Goal: Task Accomplishment & Management: Use online tool/utility

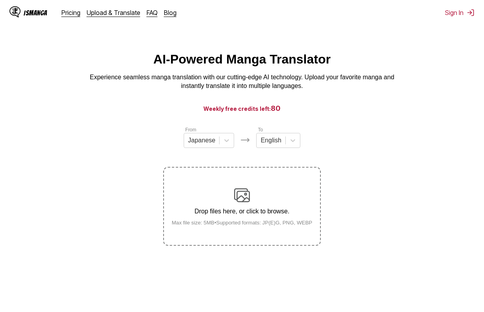
click at [446, 17] on div "IsManga Pricing Upload & Translate FAQ Blog Sign In Pricing Upload & Translate …" at bounding box center [242, 12] width 484 height 25
click at [449, 15] on button "Sign In" at bounding box center [460, 13] width 30 height 8
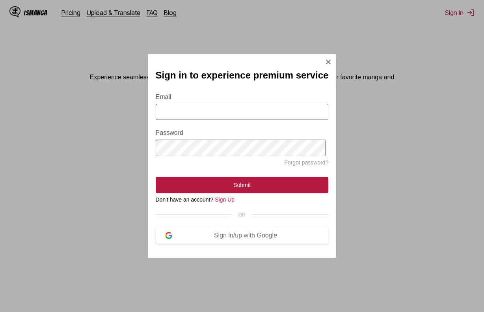
click at [182, 104] on input "Email" at bounding box center [242, 112] width 173 height 16
type input "**********"
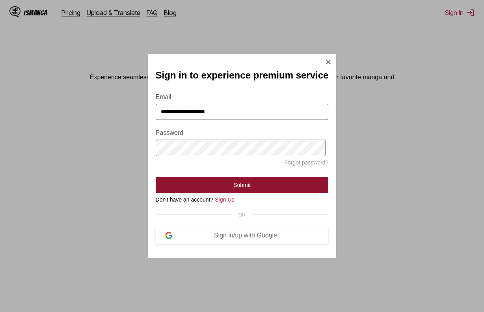
click at [235, 186] on button "Submit" at bounding box center [242, 185] width 173 height 17
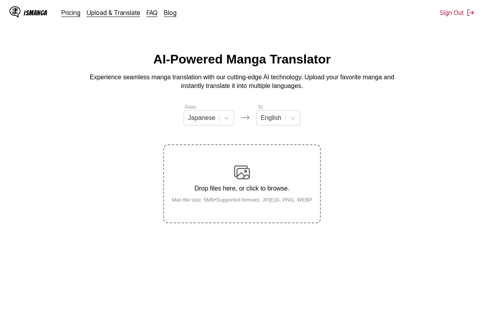
click at [241, 164] on label "Drop files here, or click to browse. Max file size: 5MB • Supported formats: JP…" at bounding box center [242, 183] width 156 height 77
click at [0, 0] on input "Drop files here, or click to browse. Max file size: 5MB • Supported formats: JP…" at bounding box center [0, 0] width 0 height 0
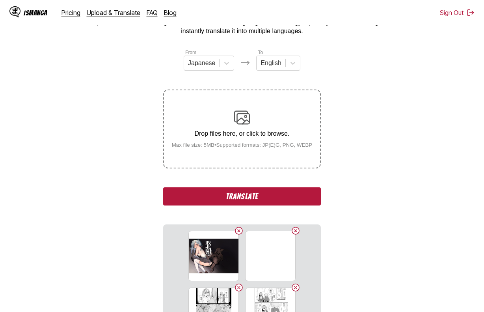
click at [270, 194] on button "Translate" at bounding box center [242, 196] width 158 height 18
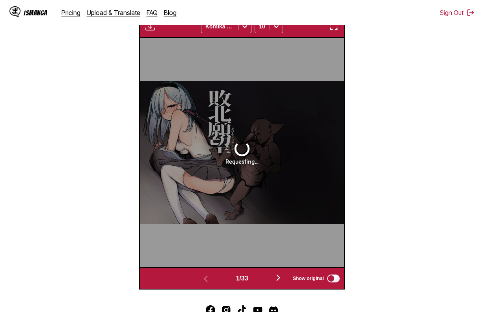
scroll to position [228, 0]
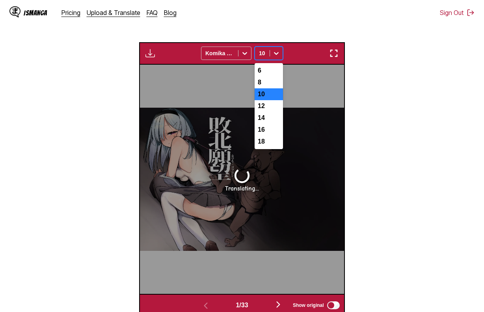
click at [282, 52] on div at bounding box center [276, 53] width 13 height 13
click at [278, 86] on div "8" at bounding box center [269, 82] width 28 height 12
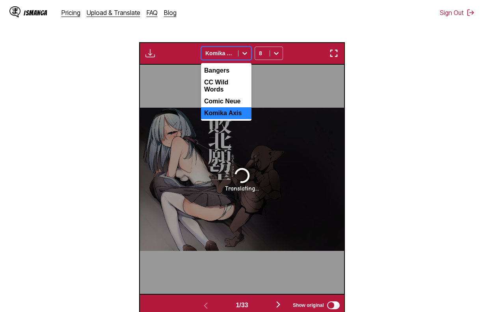
click at [226, 51] on div at bounding box center [219, 53] width 29 height 8
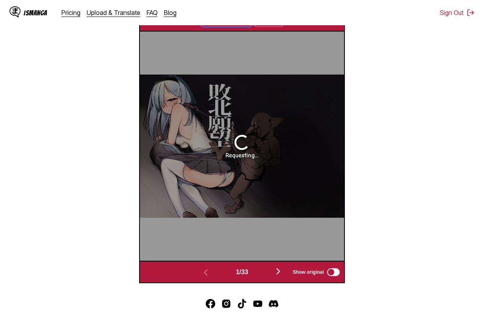
scroll to position [267, 0]
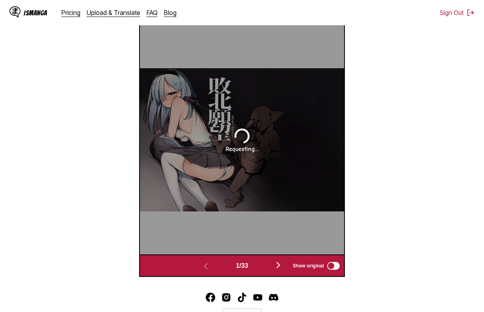
click at [300, 142] on div "Requesting..." at bounding box center [242, 139] width 204 height 229
click at [422, 142] on section "From Japanese To English Drop files here, or click to browse. Max file size: 5M…" at bounding box center [242, 56] width 472 height 441
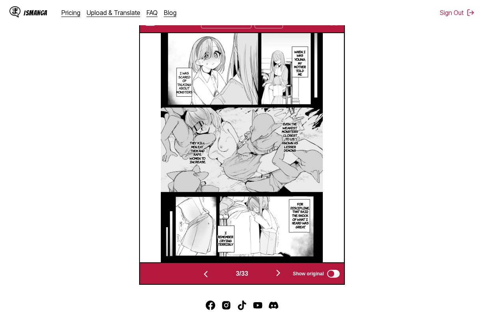
scroll to position [254, 0]
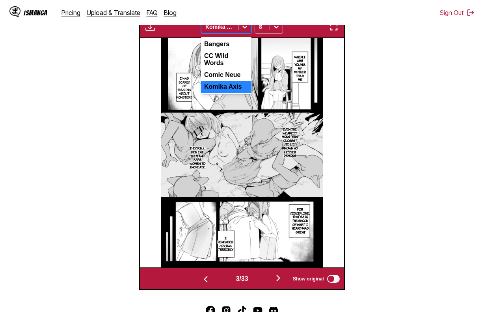
click at [219, 30] on div at bounding box center [219, 27] width 29 height 8
click at [224, 50] on div "Bangers" at bounding box center [226, 44] width 50 height 12
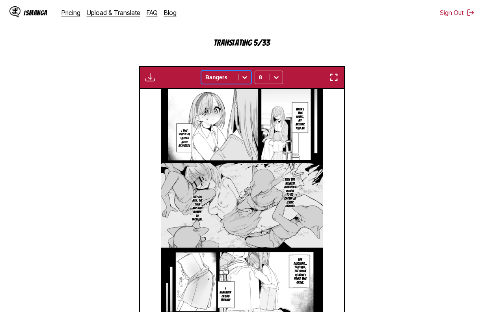
scroll to position [175, 0]
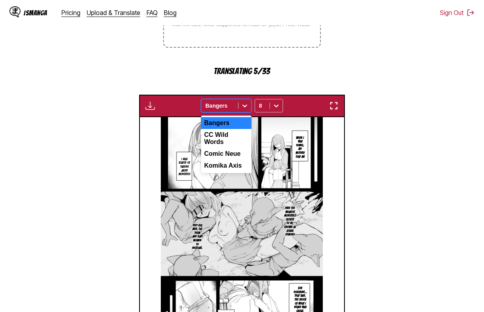
click at [239, 104] on div at bounding box center [245, 105] width 13 height 13
click at [235, 138] on div "CC Wild Words" at bounding box center [226, 138] width 50 height 19
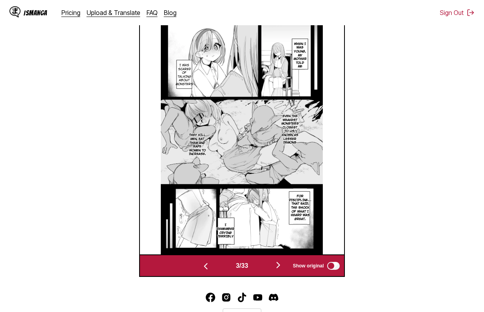
scroll to position [0, 204]
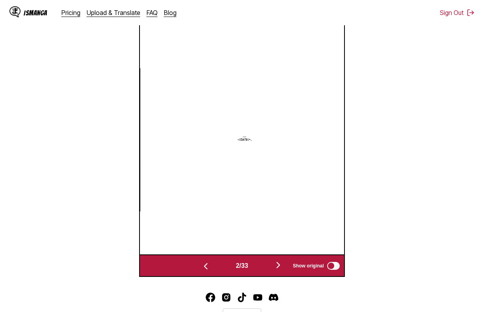
click at [416, 101] on section "From Japanese To English Drop files here, or click to browse. Max file size: 5M…" at bounding box center [242, 56] width 472 height 441
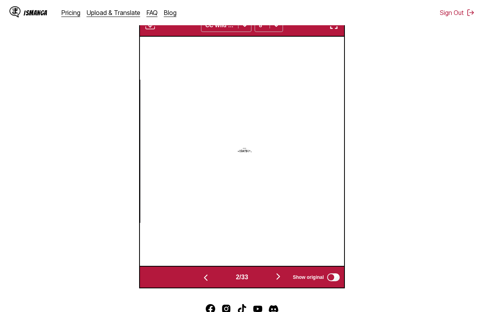
scroll to position [0, 408]
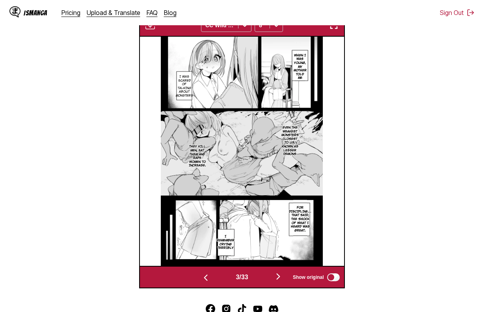
click at [332, 28] on img "button" at bounding box center [333, 25] width 9 height 9
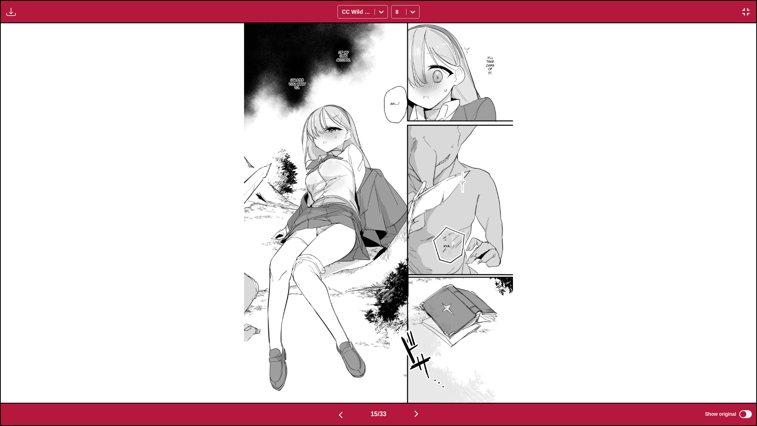
scroll to position [0, 11332]
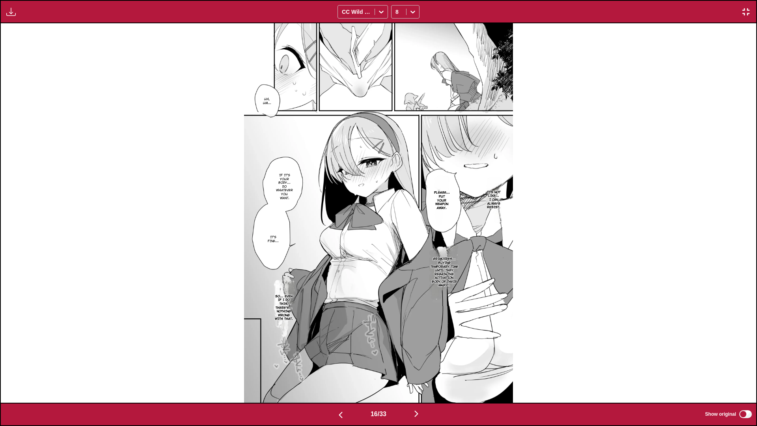
click at [484, 16] on img "button" at bounding box center [745, 11] width 9 height 9
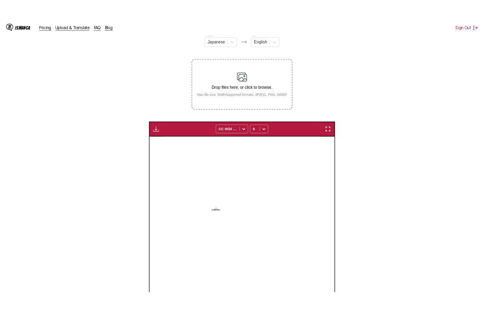
scroll to position [0, 3059]
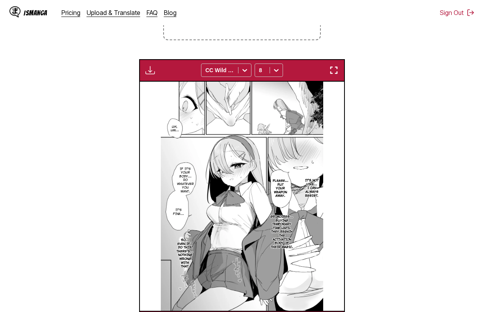
click at [145, 65] on div "Download Panel Download All CC Wild Words 8" at bounding box center [241, 70] width 205 height 22
click at [147, 66] on button "button" at bounding box center [150, 70] width 14 height 10
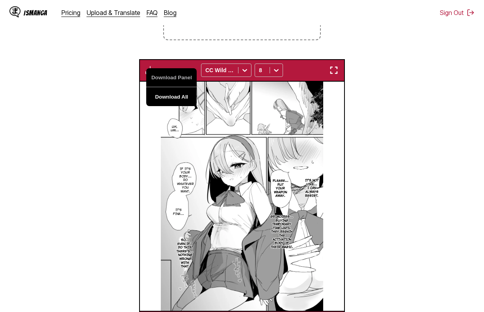
click at [166, 97] on button "Download All" at bounding box center [171, 96] width 50 height 19
drag, startPoint x: 432, startPoint y: 121, endPoint x: 431, endPoint y: 136, distance: 14.7
click at [432, 121] on section "From Japanese To English Drop files here, or click to browse. Max file size: 5M…" at bounding box center [242, 126] width 472 height 413
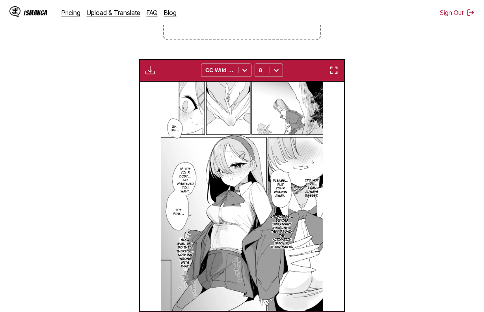
click at [443, 250] on section "From Japanese To English Drop files here, or click to browse. Max file size: 5M…" at bounding box center [242, 126] width 472 height 413
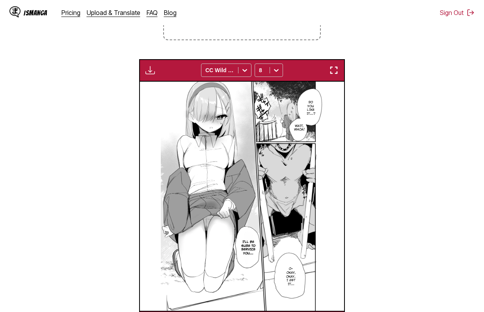
scroll to position [0, 6322]
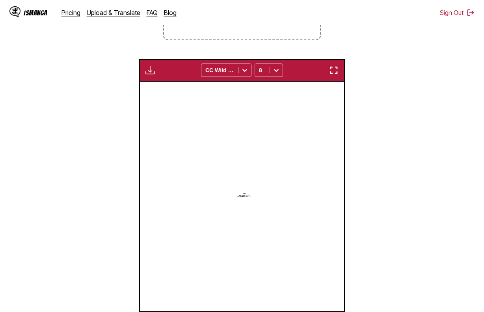
click at [460, 197] on section "From Japanese To English Drop files here, or click to browse. Max file size: 5M…" at bounding box center [242, 126] width 472 height 413
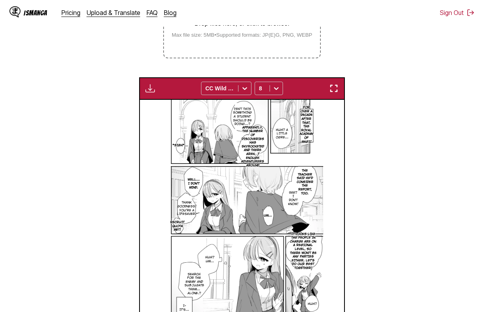
scroll to position [160, 0]
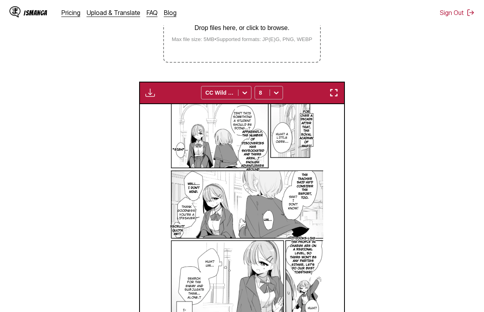
click at [145, 90] on button "button" at bounding box center [150, 93] width 14 height 10
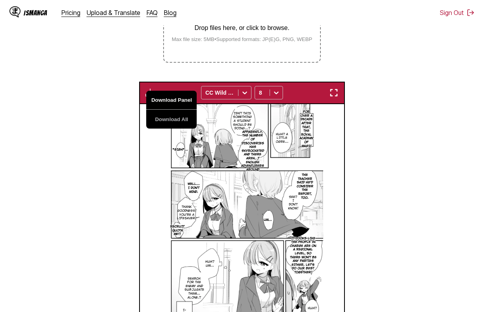
click at [166, 99] on button "Download Panel" at bounding box center [171, 100] width 50 height 19
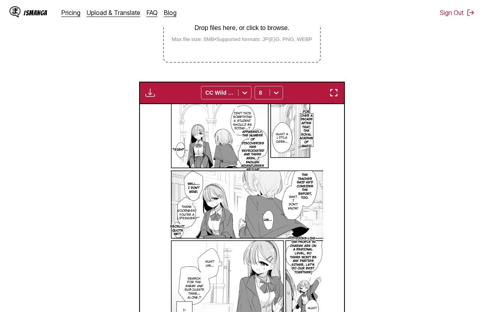
click at [394, 140] on section "From Japanese To English Drop files here, or click to browse. Max file size: 5M…" at bounding box center [242, 149] width 472 height 413
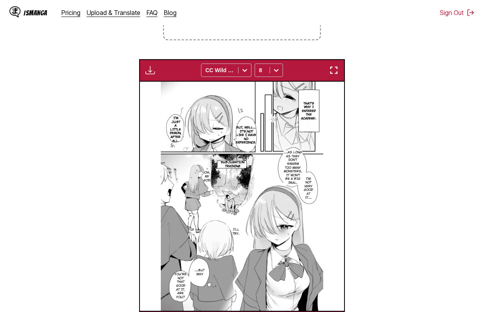
click at [149, 73] on img "button" at bounding box center [149, 69] width 9 height 9
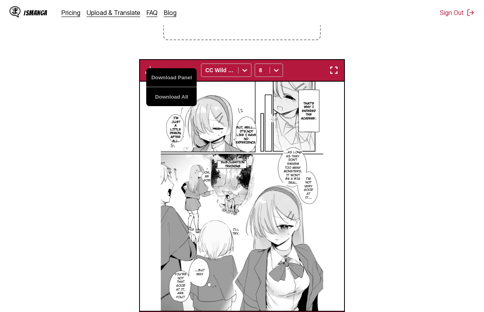
click at [140, 76] on div "Download Panel Download All CC Wild Words 8" at bounding box center [241, 70] width 205 height 22
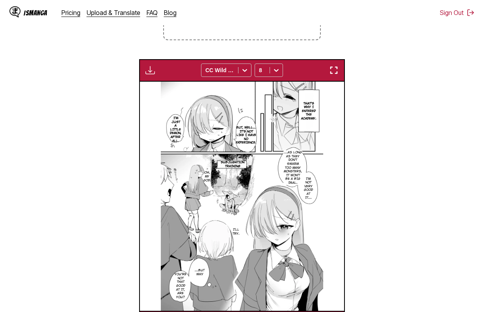
scroll to position [0, 612]
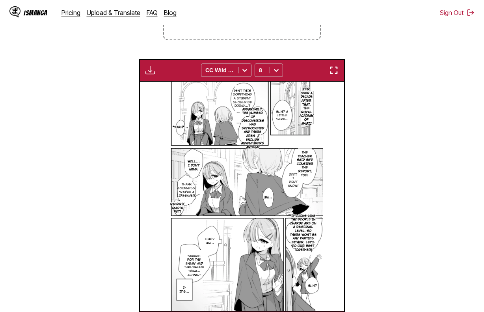
click at [452, 132] on section "From Japanese To English Drop files here, or click to browse. Max file size: 5M…" at bounding box center [242, 126] width 472 height 413
click at [150, 73] on img "button" at bounding box center [149, 69] width 9 height 9
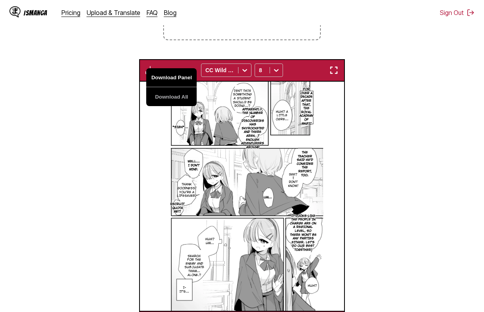
click at [177, 78] on button "Download Panel" at bounding box center [171, 77] width 50 height 19
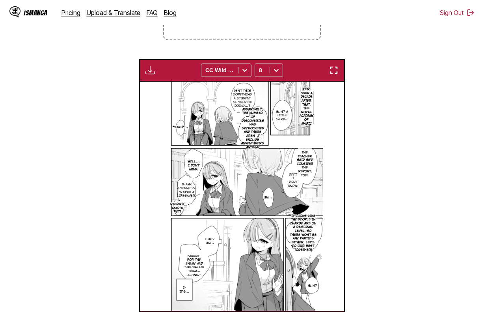
click at [110, 130] on section "From Japanese To English Drop files here, or click to browse. Max file size: 5M…" at bounding box center [242, 126] width 472 height 413
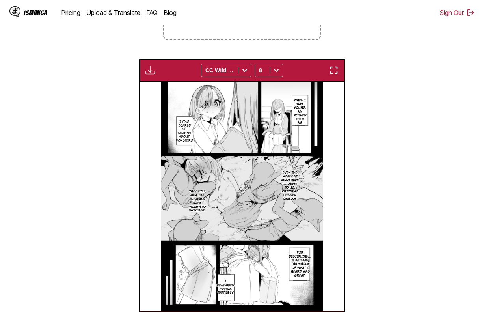
click at [222, 219] on img at bounding box center [242, 196] width 162 height 229
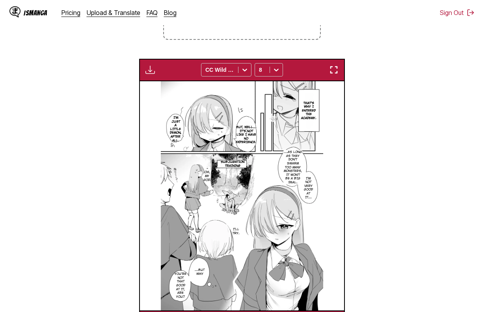
scroll to position [183, 0]
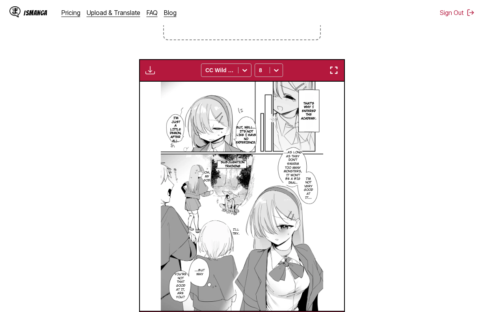
click at [296, 233] on img at bounding box center [242, 196] width 162 height 229
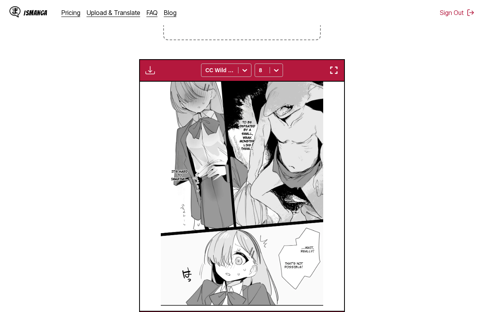
scroll to position [0, 1224]
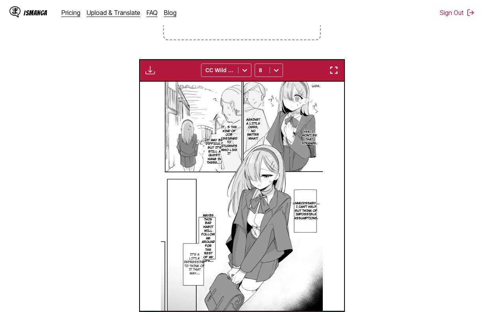
drag, startPoint x: 136, startPoint y: 67, endPoint x: 160, endPoint y: 72, distance: 24.9
click at [140, 69] on section "From Japanese To English Drop files here, or click to browse. Max file size: 5M…" at bounding box center [242, 126] width 472 height 413
click at [160, 72] on div "Download Panel Download All CC Wild Words 8" at bounding box center [241, 70] width 205 height 22
click at [154, 72] on img "button" at bounding box center [149, 69] width 9 height 9
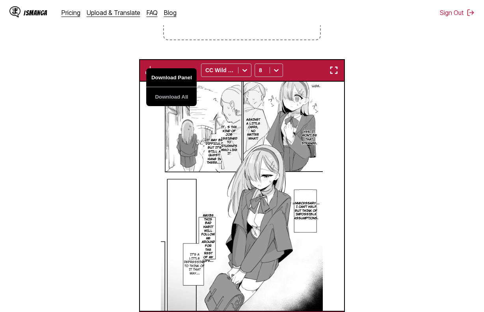
click at [177, 82] on button "Download Panel" at bounding box center [171, 77] width 50 height 19
click at [274, 257] on img at bounding box center [242, 196] width 162 height 229
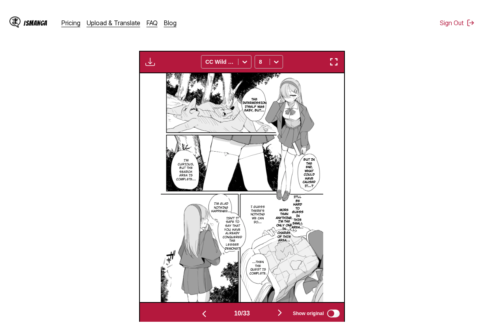
scroll to position [187, 0]
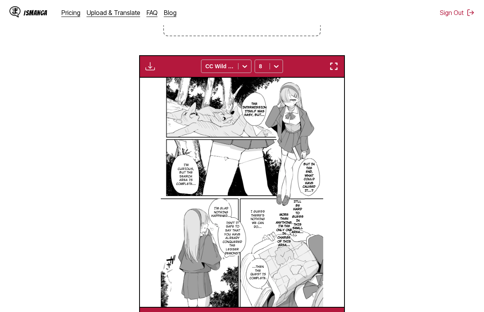
click at [157, 67] on button "button" at bounding box center [150, 66] width 14 height 10
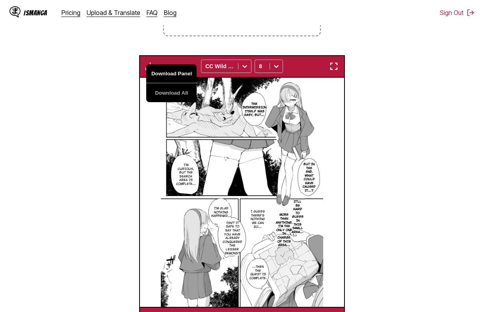
click at [179, 75] on button "Download Panel" at bounding box center [171, 73] width 50 height 19
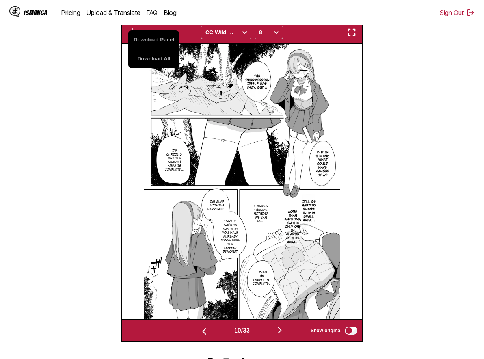
scroll to position [226, 0]
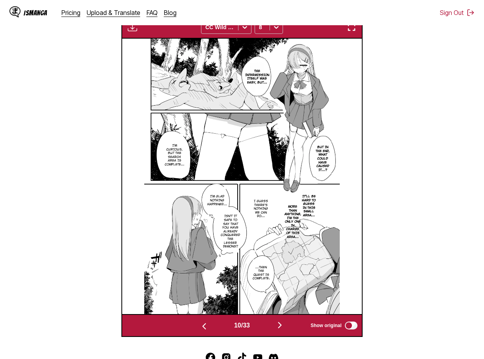
click at [408, 290] on section "From Japanese To English Drop files here, or click to browse. Max file size: 5M…" at bounding box center [242, 107] width 472 height 460
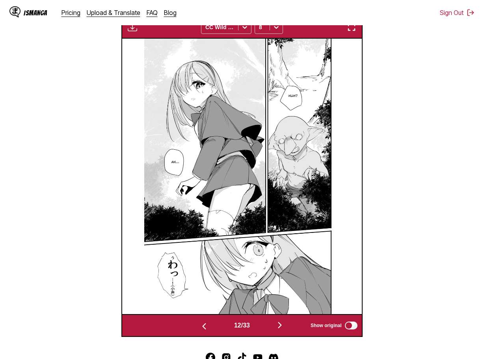
scroll to position [0, 2634]
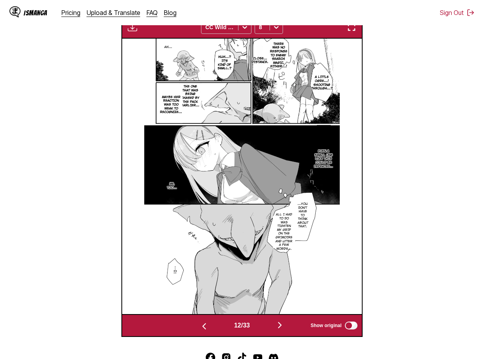
click at [131, 31] on img "button" at bounding box center [132, 26] width 9 height 9
click at [142, 37] on button "Download Panel" at bounding box center [154, 34] width 50 height 19
click at [324, 289] on img at bounding box center [242, 177] width 196 height 276
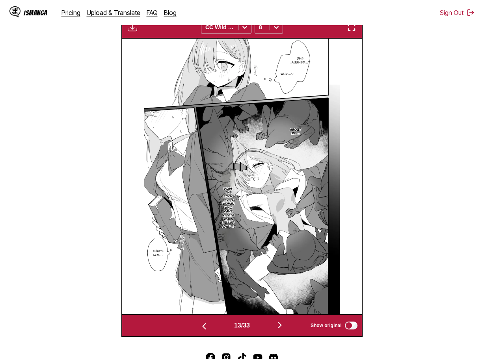
click at [135, 30] on img "button" at bounding box center [132, 26] width 9 height 9
click at [147, 36] on button "Download Panel" at bounding box center [154, 34] width 50 height 19
click at [358, 295] on div "She laughed...? Why...? About me... Does she look like a woman who can't resist…" at bounding box center [241, 177] width 239 height 276
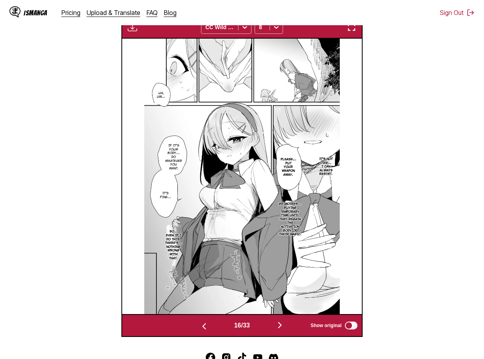
scroll to position [0, 3831]
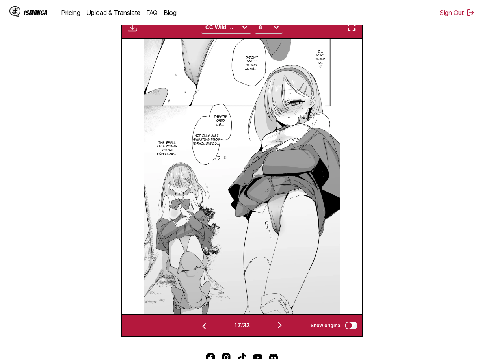
click at [292, 293] on img at bounding box center [242, 177] width 196 height 276
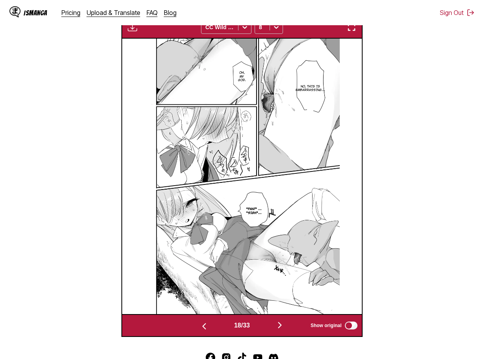
scroll to position [0, 4310]
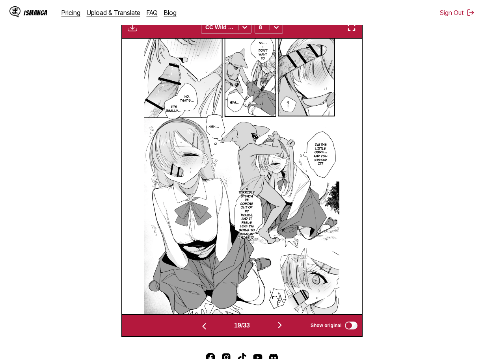
click at [133, 30] on img "button" at bounding box center [132, 26] width 9 height 9
click at [140, 38] on button "Download Panel" at bounding box center [154, 34] width 50 height 19
click at [288, 272] on img at bounding box center [242, 177] width 196 height 276
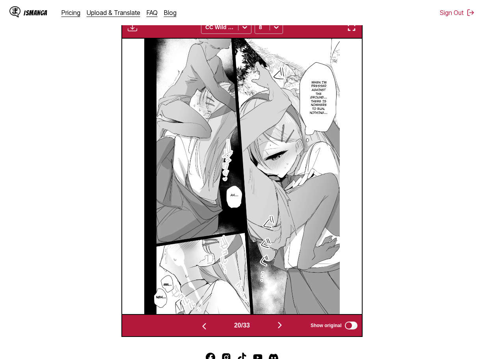
scroll to position [0, 4789]
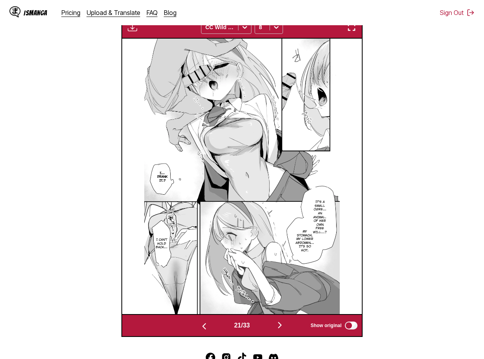
click at [130, 30] on img "button" at bounding box center [132, 26] width 9 height 9
click at [142, 37] on button "Download Panel" at bounding box center [154, 34] width 50 height 19
click at [239, 276] on img at bounding box center [242, 177] width 196 height 276
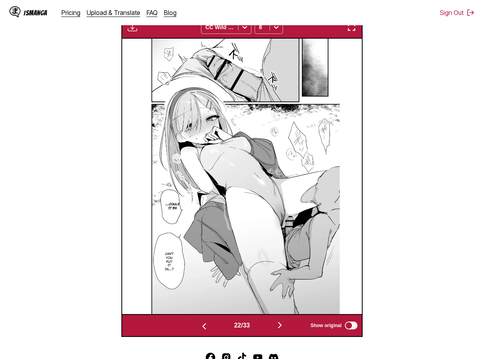
scroll to position [0, 5268]
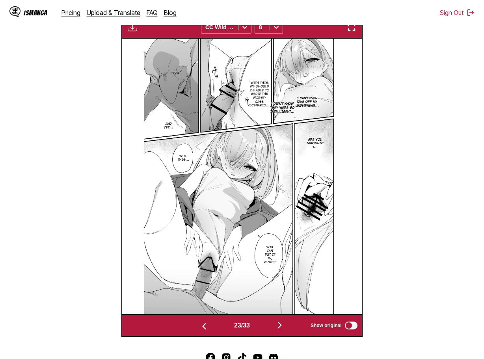
drag, startPoint x: 133, startPoint y: 28, endPoint x: 137, endPoint y: 35, distance: 8.7
click at [133, 28] on img "button" at bounding box center [132, 26] width 9 height 9
click at [139, 36] on button "Download Panel" at bounding box center [154, 34] width 50 height 19
click at [233, 282] on img at bounding box center [242, 177] width 196 height 276
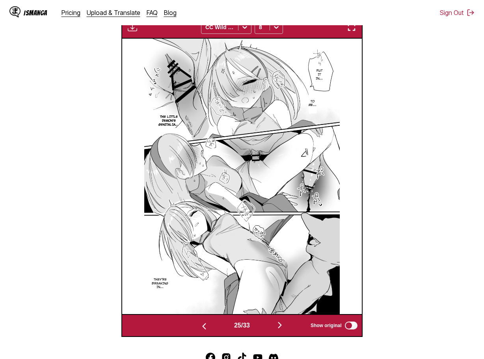
scroll to position [0, 5746]
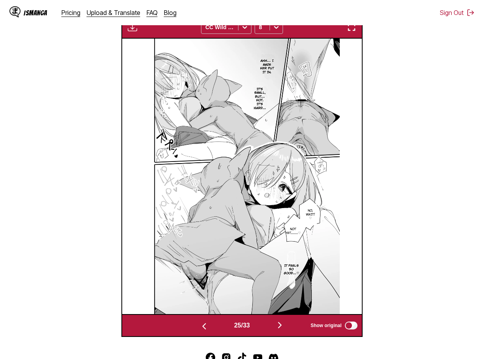
click at [135, 32] on img "button" at bounding box center [132, 26] width 9 height 9
click at [148, 39] on button "Download Panel" at bounding box center [154, 34] width 50 height 19
click at [264, 273] on img at bounding box center [242, 177] width 196 height 276
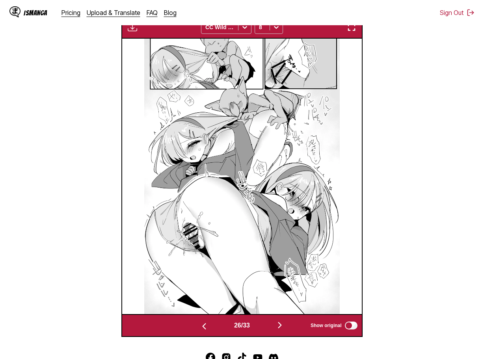
scroll to position [0, 6225]
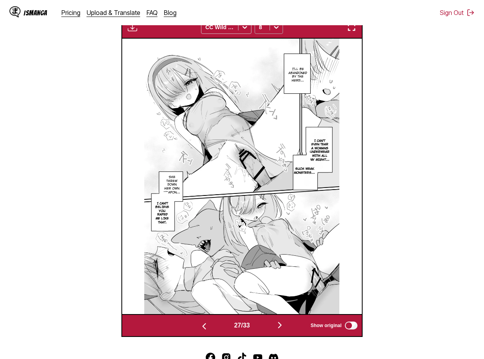
click at [277, 30] on icon at bounding box center [276, 27] width 8 height 8
click at [269, 46] on div "6" at bounding box center [269, 45] width 28 height 12
click at [276, 29] on icon at bounding box center [276, 27] width 5 height 3
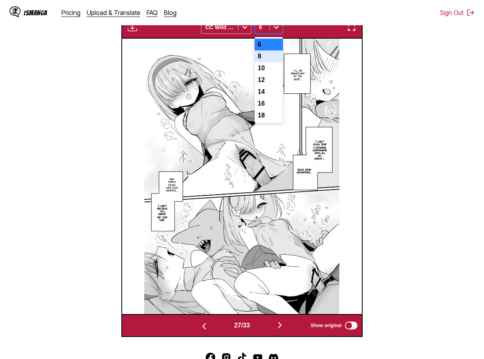
click at [271, 56] on div "8" at bounding box center [269, 56] width 28 height 12
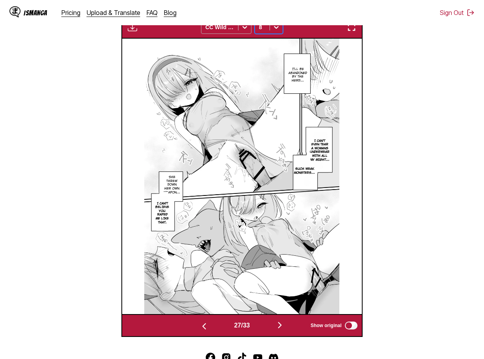
click at [226, 31] on div at bounding box center [219, 27] width 29 height 8
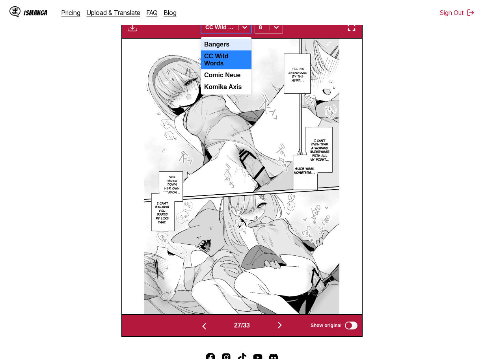
click at [228, 41] on div "Bangers" at bounding box center [226, 45] width 50 height 12
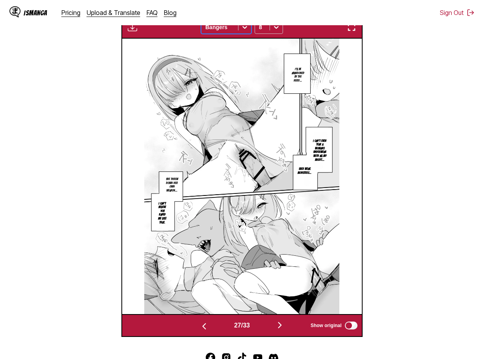
click at [225, 30] on div at bounding box center [219, 27] width 29 height 8
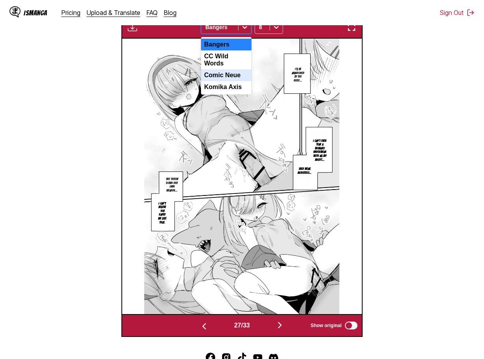
click at [225, 74] on div "Comic Neue" at bounding box center [226, 75] width 50 height 12
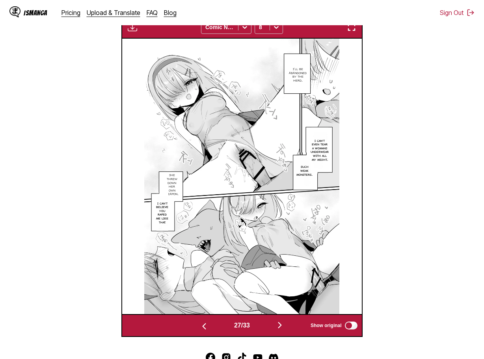
click at [226, 37] on div "Download Panel Download All Comic Neue 8" at bounding box center [241, 27] width 241 height 23
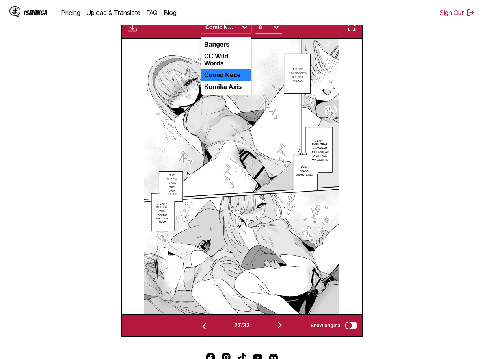
click at [228, 31] on div at bounding box center [219, 27] width 29 height 8
click at [227, 83] on div "Komika Axis" at bounding box center [226, 87] width 50 height 12
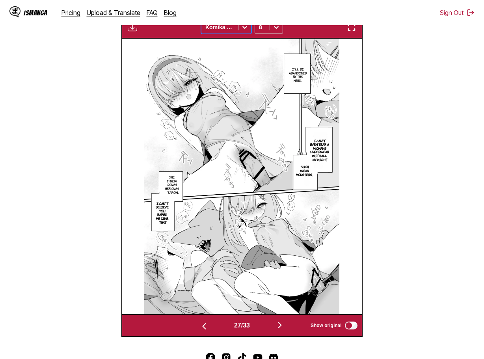
click at [231, 31] on div at bounding box center [219, 27] width 29 height 8
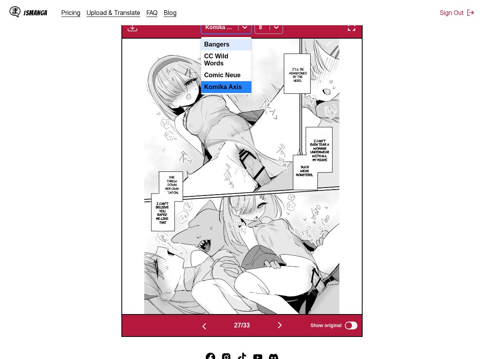
click at [233, 40] on div "Bangers" at bounding box center [226, 45] width 50 height 12
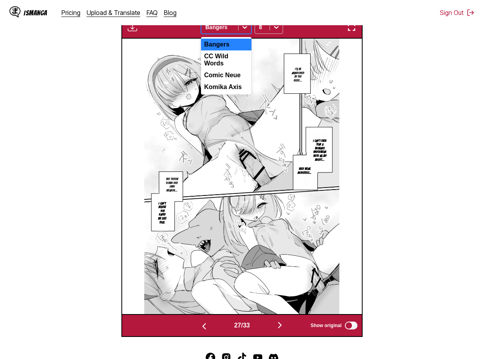
click at [236, 31] on div "Bangers" at bounding box center [219, 27] width 37 height 11
click at [239, 56] on div "CC Wild Words" at bounding box center [226, 59] width 50 height 19
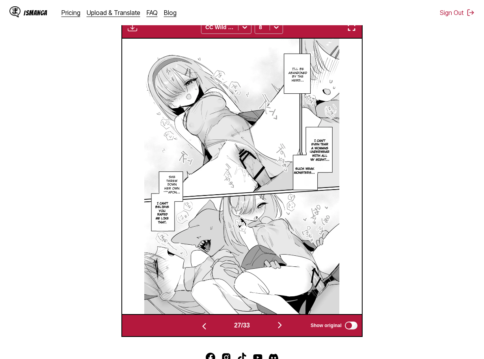
click at [139, 34] on div "Download Panel Download All CC Wild Words 8" at bounding box center [241, 27] width 241 height 23
click at [137, 32] on img "button" at bounding box center [132, 26] width 9 height 9
click at [150, 38] on button "Download Panel" at bounding box center [154, 34] width 50 height 19
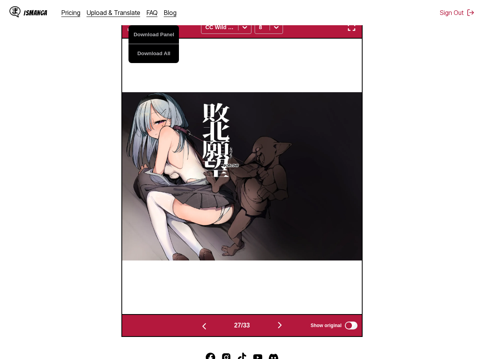
scroll to position [0, 6225]
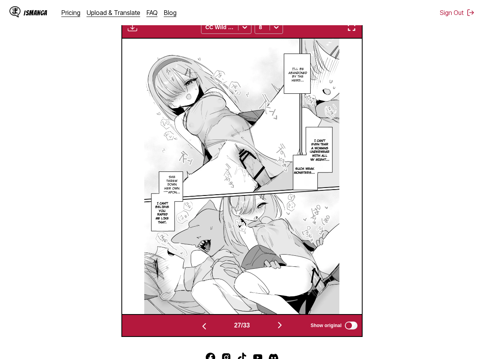
click at [232, 289] on img at bounding box center [242, 177] width 196 height 276
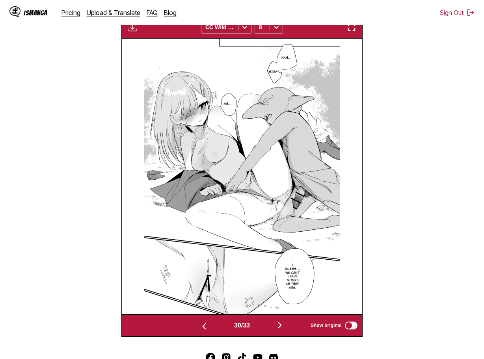
scroll to position [0, 6943]
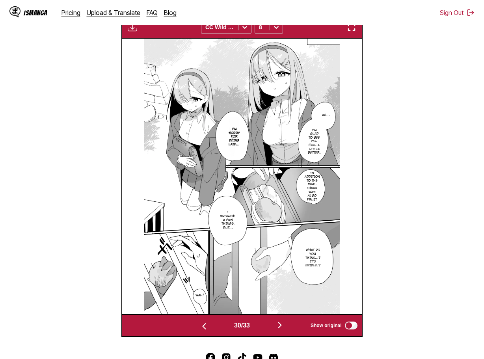
click at [132, 32] on img "button" at bounding box center [132, 26] width 9 height 9
click at [139, 39] on button "Download Panel" at bounding box center [154, 34] width 50 height 19
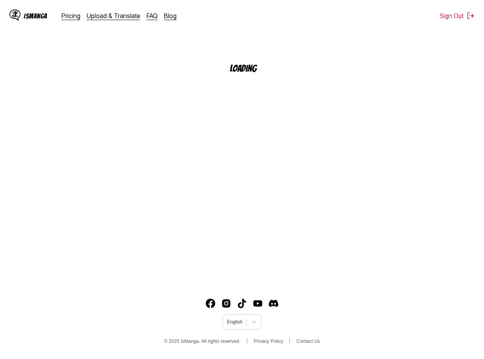
scroll to position [90, 0]
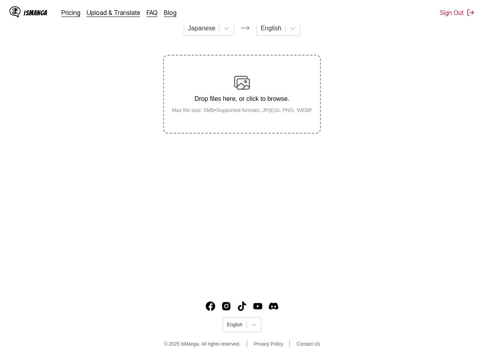
click at [205, 107] on div "Drop files here, or click to browse. Max file size: 5MB • Supported formats: JP…" at bounding box center [242, 94] width 153 height 38
click at [0, 0] on input "Drop files here, or click to browse. Max file size: 5MB • Supported formats: JP…" at bounding box center [0, 0] width 0 height 0
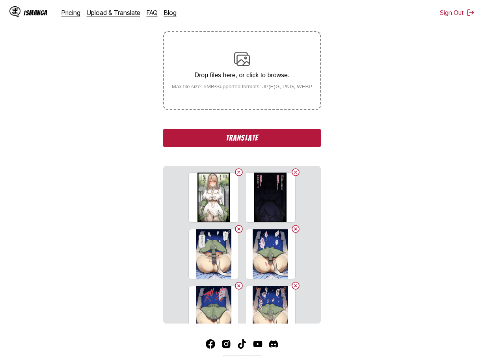
click at [244, 141] on button "Translate" at bounding box center [242, 138] width 158 height 18
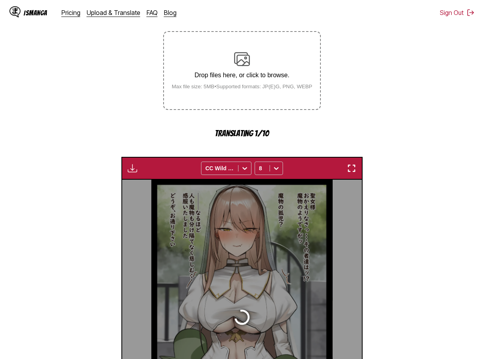
scroll to position [211, 0]
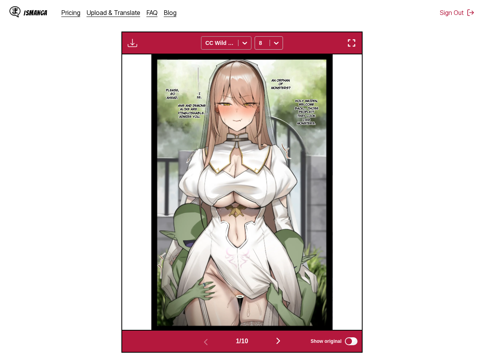
click at [246, 48] on div at bounding box center [245, 43] width 13 height 13
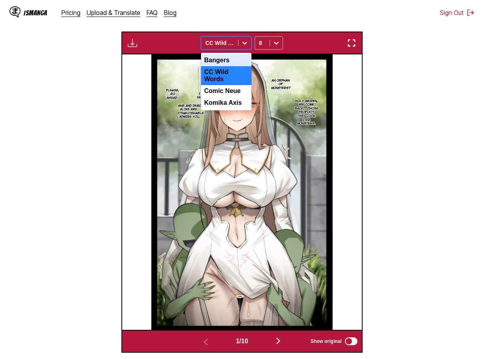
click at [234, 58] on div "Bangers" at bounding box center [226, 60] width 50 height 12
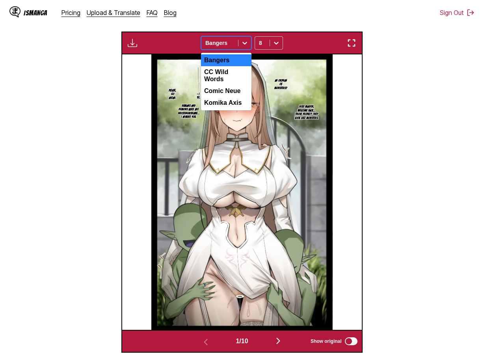
click at [236, 43] on div "Bangers" at bounding box center [219, 42] width 37 height 11
click at [234, 76] on div "CC Wild Words" at bounding box center [226, 75] width 50 height 19
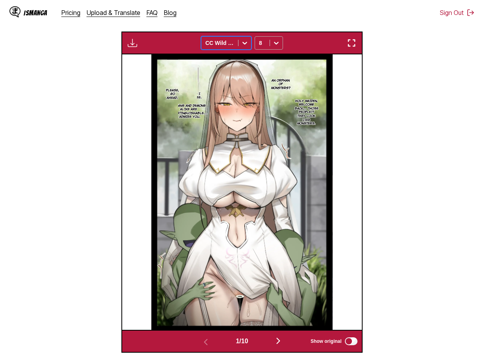
click at [274, 42] on icon at bounding box center [276, 43] width 8 height 8
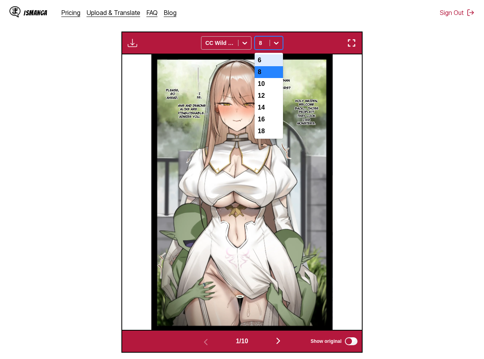
click at [272, 61] on div "6" at bounding box center [269, 60] width 28 height 12
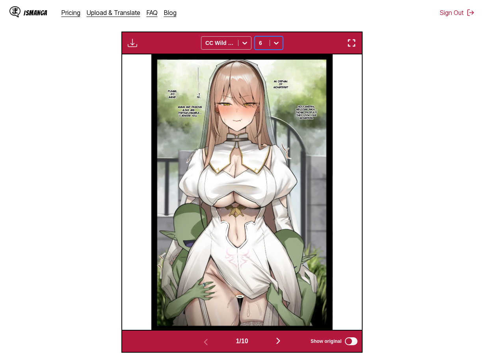
click at [272, 46] on div at bounding box center [276, 43] width 13 height 13
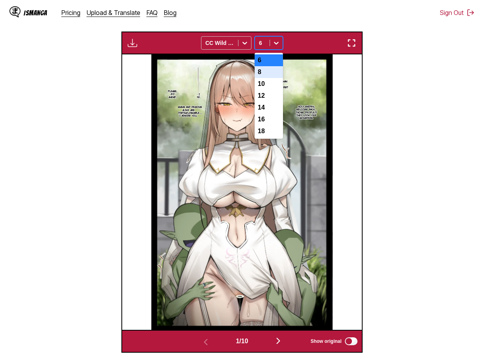
click at [274, 74] on div "8" at bounding box center [269, 72] width 28 height 12
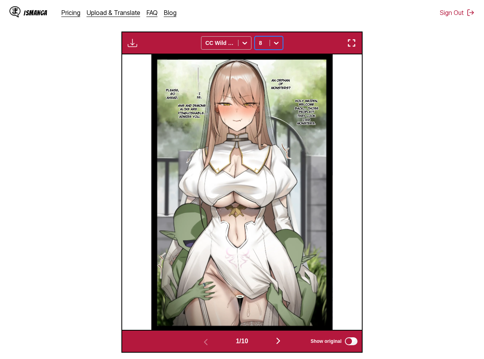
click at [135, 48] on img "button" at bounding box center [132, 42] width 9 height 9
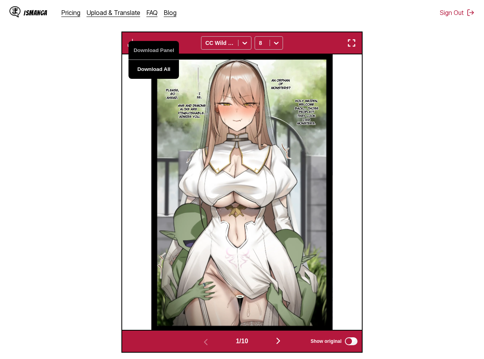
click at [155, 73] on button "Download All" at bounding box center [154, 69] width 50 height 19
click at [319, 151] on section "Holy Maiden, welcome back... Those people!? They look like monsters." at bounding box center [307, 112] width 28 height 116
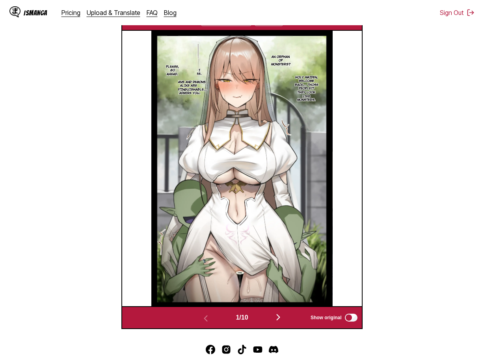
scroll to position [250, 0]
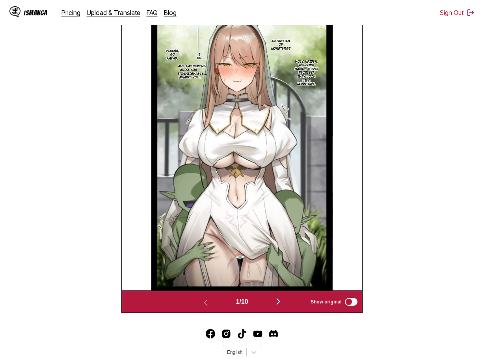
click at [317, 149] on img at bounding box center [241, 153] width 181 height 276
click at [283, 304] on img "button" at bounding box center [278, 301] width 9 height 9
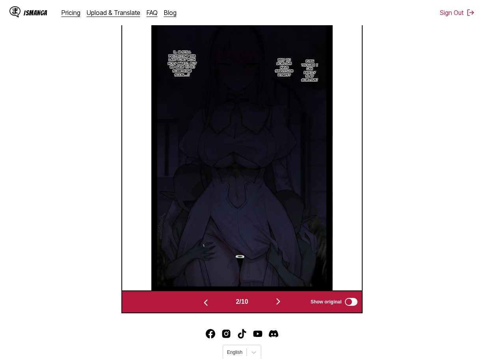
click at [269, 306] on button "button" at bounding box center [278, 302] width 47 height 11
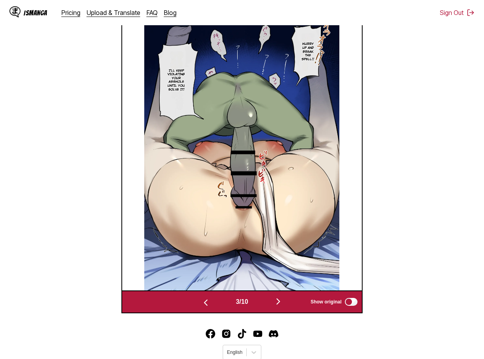
click at [269, 306] on button "button" at bounding box center [278, 302] width 47 height 11
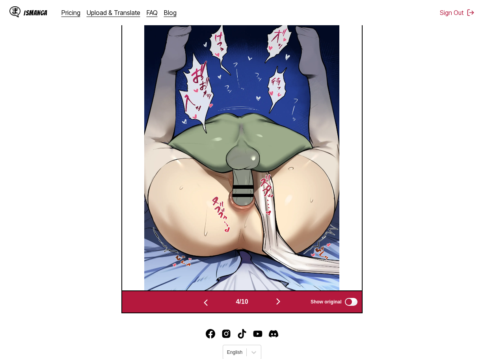
click at [268, 306] on button "button" at bounding box center [278, 302] width 47 height 11
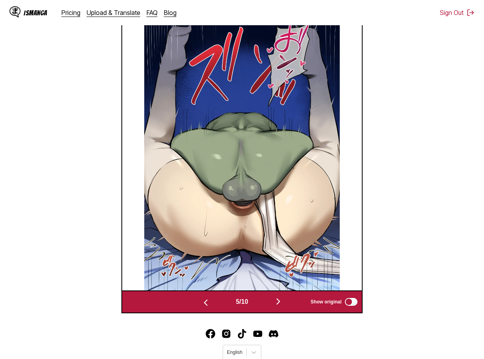
drag, startPoint x: 268, startPoint y: 306, endPoint x: 265, endPoint y: 302, distance: 4.9
click at [267, 306] on button "button" at bounding box center [278, 302] width 47 height 11
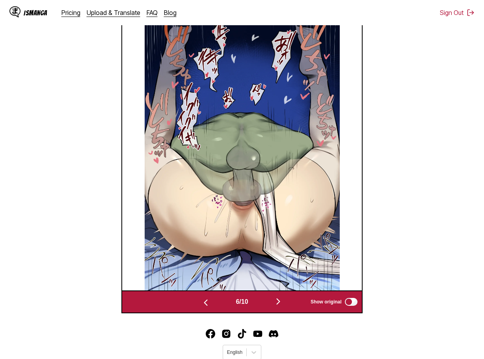
click at [267, 304] on button "button" at bounding box center [278, 302] width 47 height 11
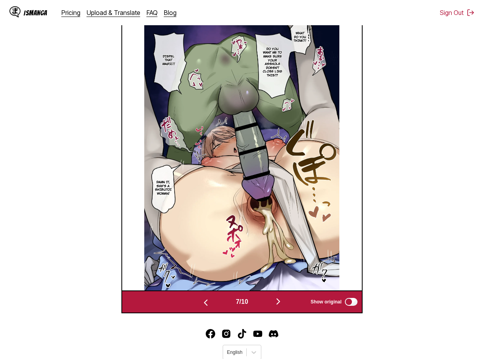
click at [267, 305] on button "button" at bounding box center [278, 302] width 47 height 11
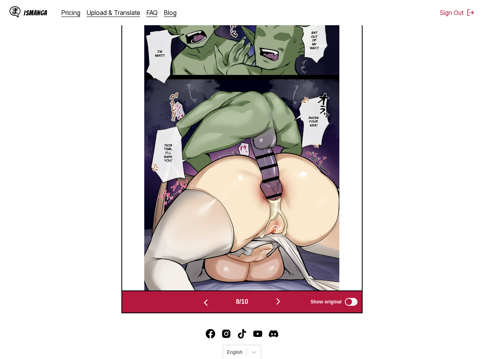
click at [267, 305] on button "button" at bounding box center [278, 302] width 47 height 11
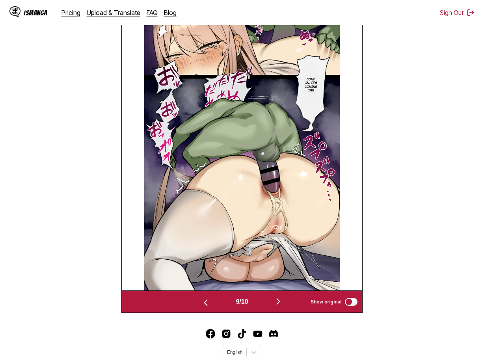
click at [267, 305] on button "button" at bounding box center [278, 302] width 47 height 11
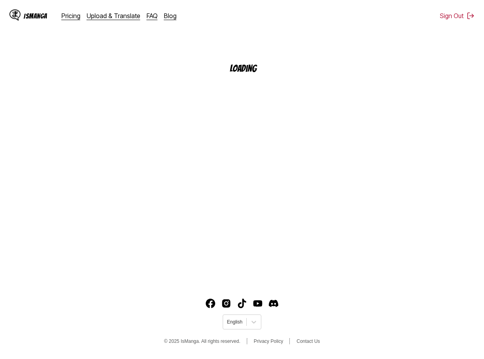
scroll to position [90, 0]
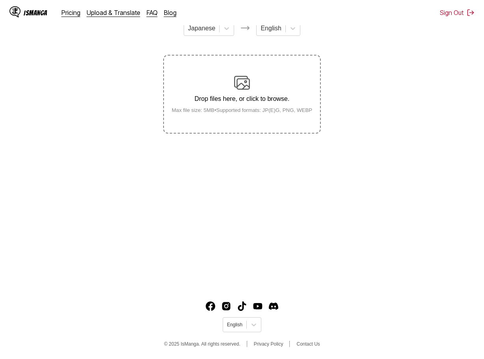
click at [282, 90] on div "Drop files here, or click to browse. Max file size: 5MB • Supported formats: JP…" at bounding box center [242, 94] width 153 height 38
click at [0, 0] on input "Drop files here, or click to browse. Max file size: 5MB • Supported formats: JP…" at bounding box center [0, 0] width 0 height 0
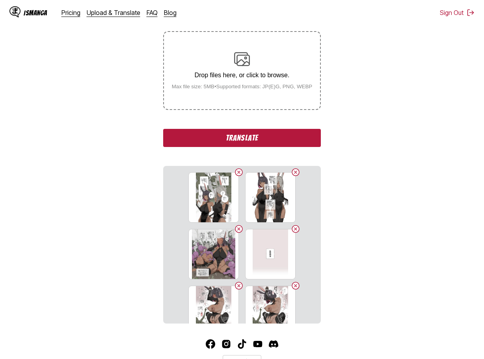
click at [249, 136] on button "Translate" at bounding box center [242, 138] width 158 height 18
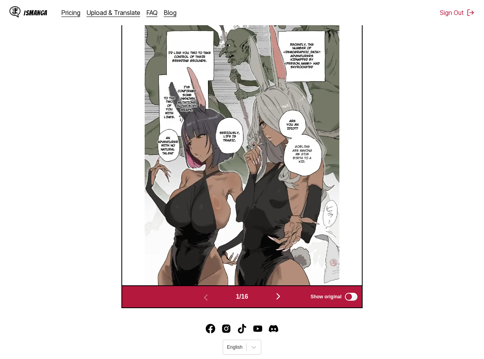
scroll to position [289, 0]
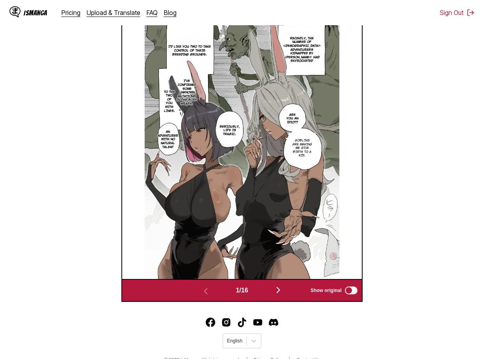
click at [278, 292] on img "button" at bounding box center [278, 289] width 9 height 9
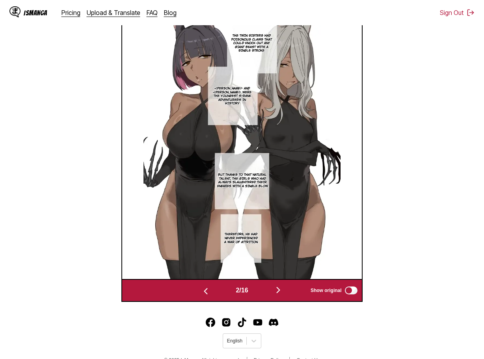
click at [282, 289] on img "button" at bounding box center [278, 289] width 9 height 9
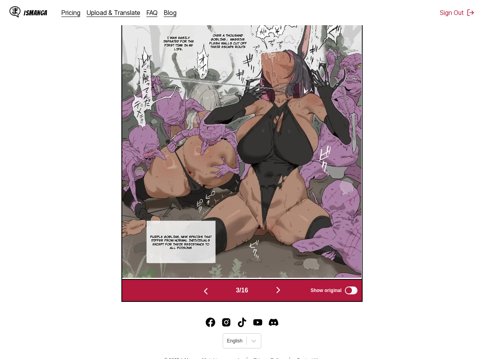
click at [282, 289] on img "button" at bounding box center [278, 289] width 9 height 9
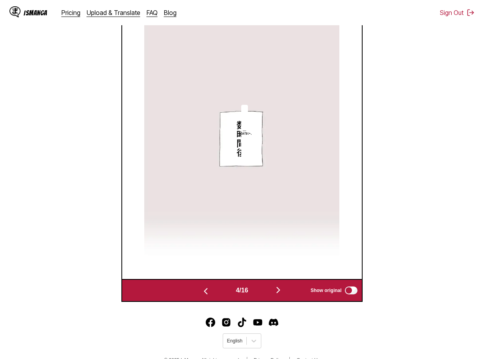
click at [282, 289] on img "button" at bounding box center [278, 289] width 9 height 9
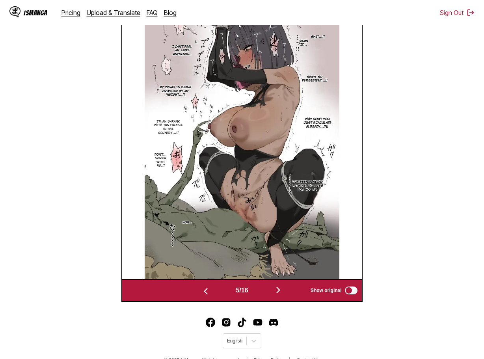
click at [283, 291] on img "button" at bounding box center [278, 289] width 9 height 9
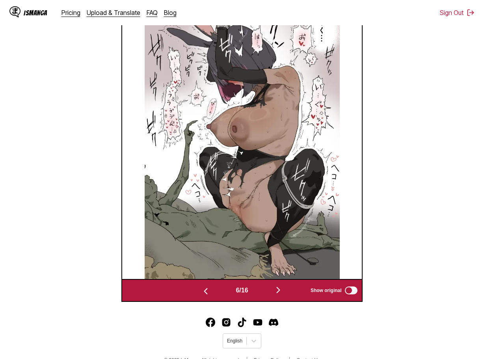
click at [283, 291] on img "button" at bounding box center [278, 289] width 9 height 9
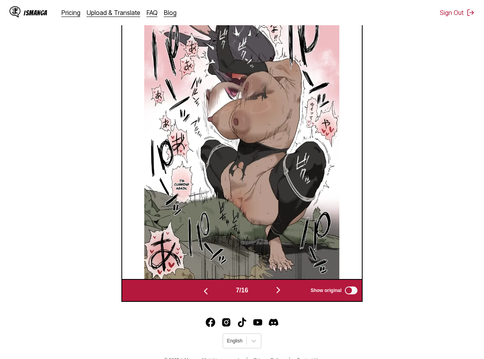
click at [283, 291] on img "button" at bounding box center [278, 289] width 9 height 9
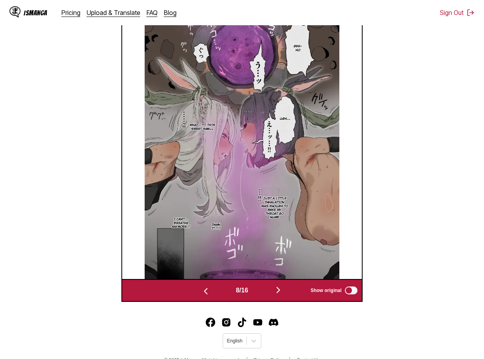
click at [283, 291] on img "button" at bounding box center [278, 289] width 9 height 9
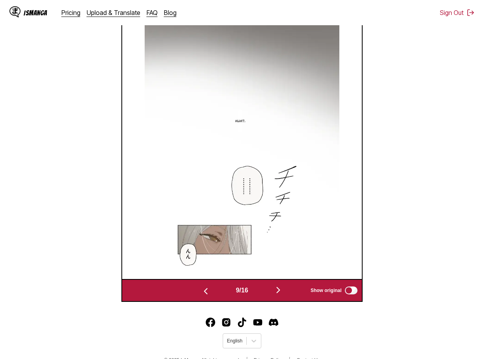
click at [283, 291] on img "button" at bounding box center [278, 289] width 9 height 9
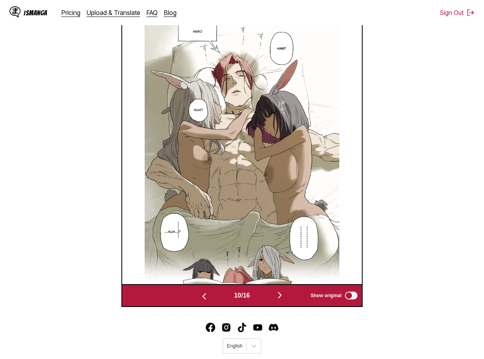
scroll to position [289, 0]
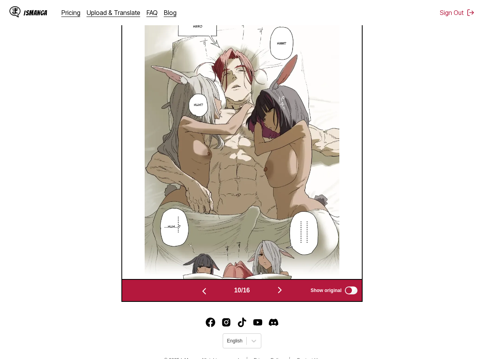
click at [284, 291] on img "button" at bounding box center [279, 289] width 9 height 9
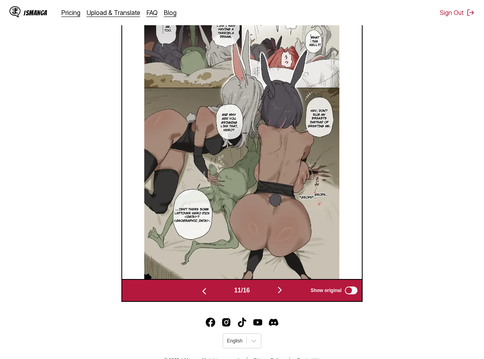
click at [281, 292] on img "button" at bounding box center [279, 289] width 9 height 9
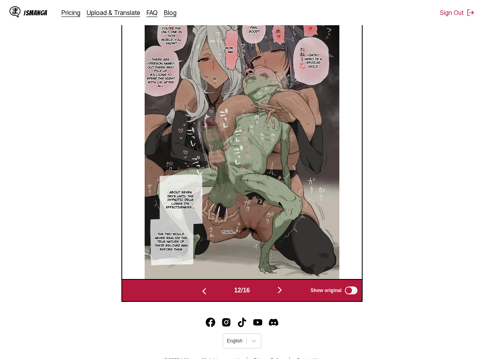
scroll to position [261, 0]
click at [285, 292] on img "button" at bounding box center [279, 289] width 9 height 9
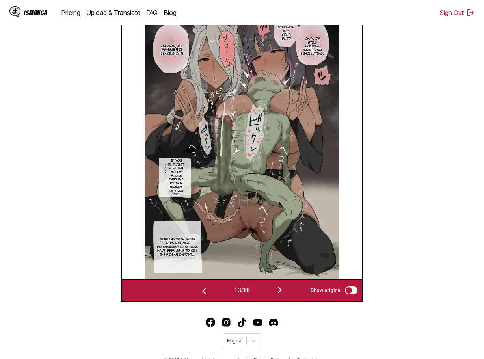
click at [291, 296] on button "button" at bounding box center [279, 290] width 47 height 11
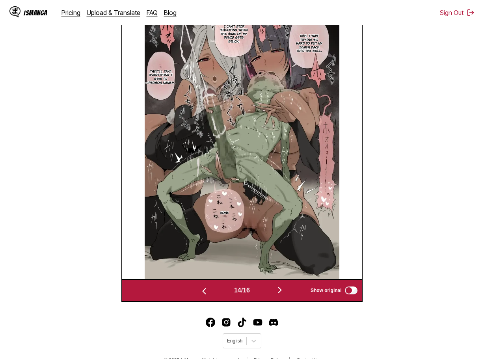
click at [291, 296] on button "button" at bounding box center [279, 290] width 47 height 11
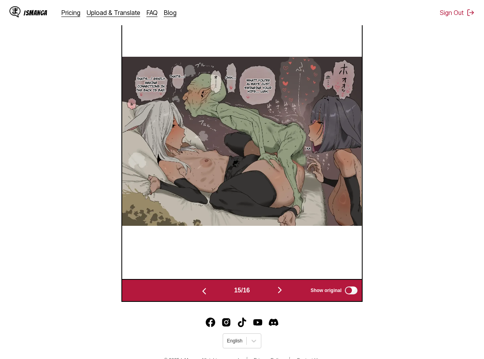
click at [287, 291] on button "button" at bounding box center [279, 290] width 47 height 11
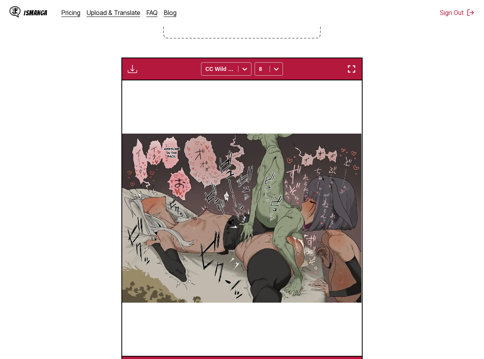
scroll to position [183, 0]
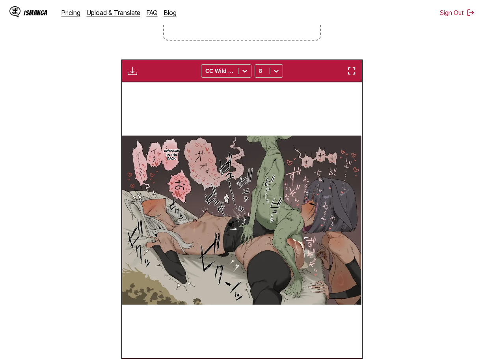
click at [128, 66] on div "Download Panel Download All CC Wild Words 8" at bounding box center [241, 71] width 241 height 23
click at [131, 69] on img "button" at bounding box center [132, 70] width 9 height 9
click at [155, 99] on button "Download All" at bounding box center [154, 97] width 50 height 19
click at [459, 112] on section "From Japanese To English Drop files here, or click to browse. Max file size: 5M…" at bounding box center [242, 151] width 472 height 460
click at [375, 55] on section "From Japanese To English Drop files here, or click to browse. Max file size: 5M…" at bounding box center [242, 151] width 472 height 460
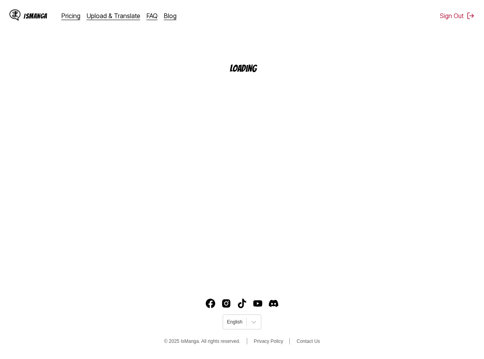
scroll to position [90, 0]
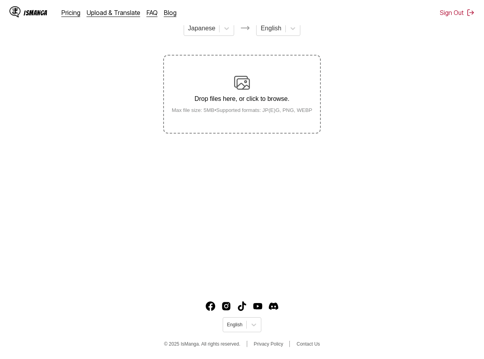
click at [244, 106] on div "Drop files here, or click to browse. Max file size: 5MB • Supported formats: JP…" at bounding box center [242, 94] width 153 height 38
click at [0, 0] on input "Drop files here, or click to browse. Max file size: 5MB • Supported formats: JP…" at bounding box center [0, 0] width 0 height 0
